Goal: Find specific page/section: Find specific page/section

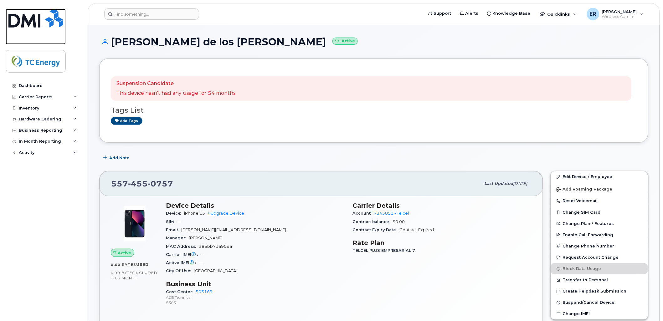
drag, startPoint x: 23, startPoint y: 21, endPoint x: 26, endPoint y: 21, distance: 3.5
click at [23, 21] on img at bounding box center [35, 18] width 55 height 19
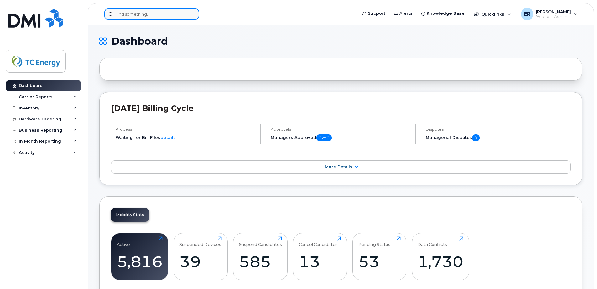
click at [129, 16] on input at bounding box center [151, 13] width 95 height 11
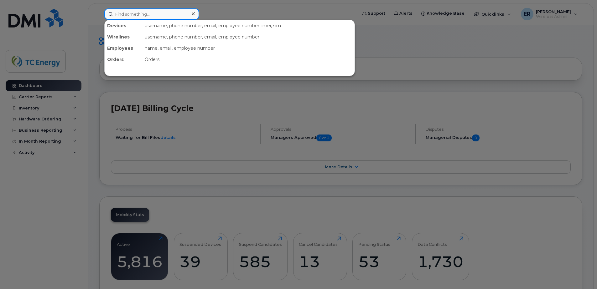
paste input "6671900129"
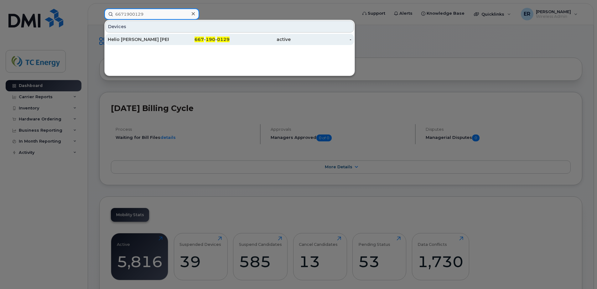
type input "6671900129"
click at [130, 41] on div "Helio Augusto Villa Castillo" at bounding box center [138, 39] width 61 height 6
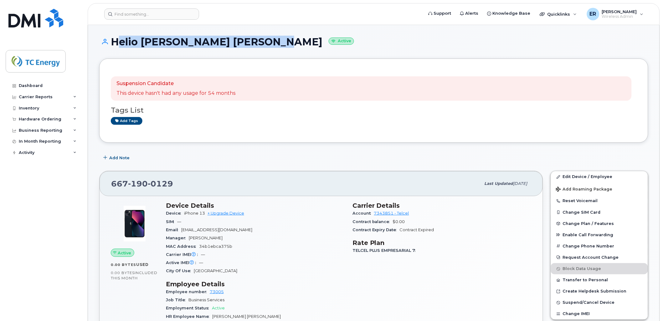
drag, startPoint x: 113, startPoint y: 39, endPoint x: 265, endPoint y: 41, distance: 152.0
copy h1 "Helio [PERSON_NAME] [PERSON_NAME]"
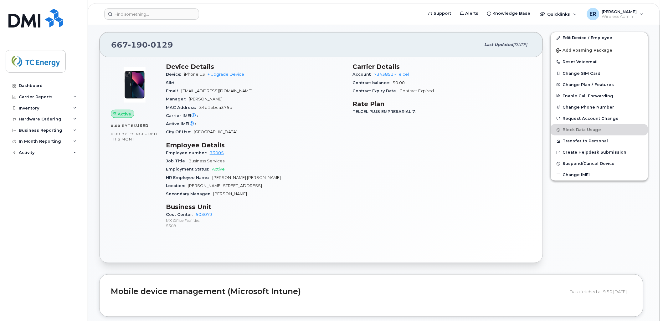
scroll to position [70, 0]
